Goal: Navigation & Orientation: Find specific page/section

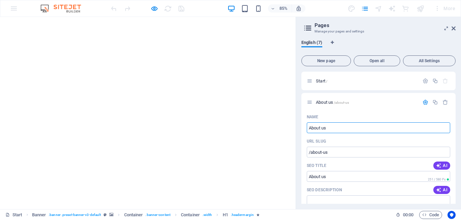
scroll to position [21, 0]
click at [311, 43] on span "English (7)" at bounding box center [311, 42] width 21 height 9
click at [307, 27] on icon at bounding box center [308, 27] width 10 height 9
click at [307, 29] on icon at bounding box center [308, 27] width 10 height 9
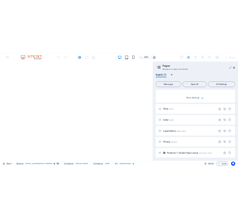
scroll to position [281, 0]
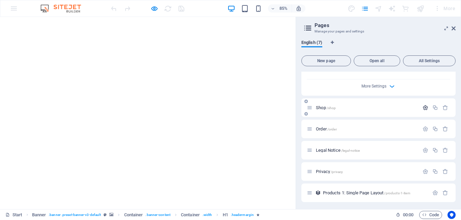
click at [426, 108] on icon "button" at bounding box center [425, 108] width 6 height 6
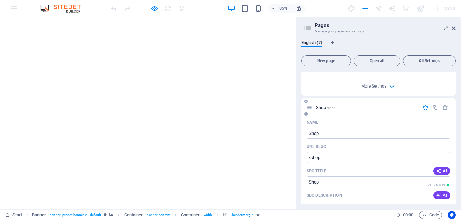
click at [422, 108] on icon "button" at bounding box center [425, 108] width 6 height 6
click at [310, 109] on icon at bounding box center [310, 108] width 6 height 6
click at [364, 6] on icon "pages" at bounding box center [365, 9] width 8 height 8
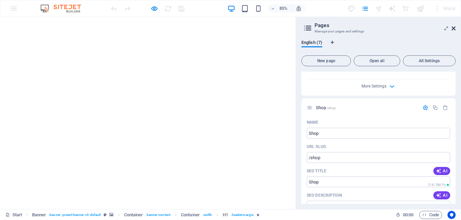
click at [455, 30] on icon at bounding box center [453, 28] width 4 height 5
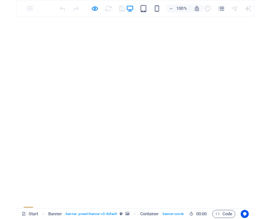
scroll to position [0, 0]
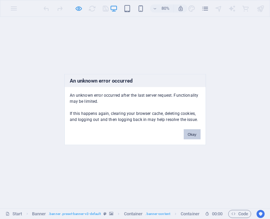
click at [194, 134] on button "Okay" at bounding box center [192, 135] width 17 height 10
